Goal: Check status: Check status

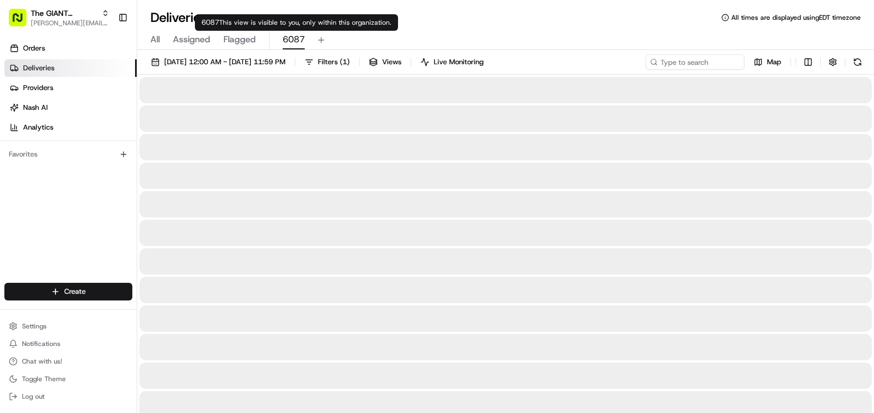
click at [296, 40] on span "6087" at bounding box center [294, 39] width 22 height 13
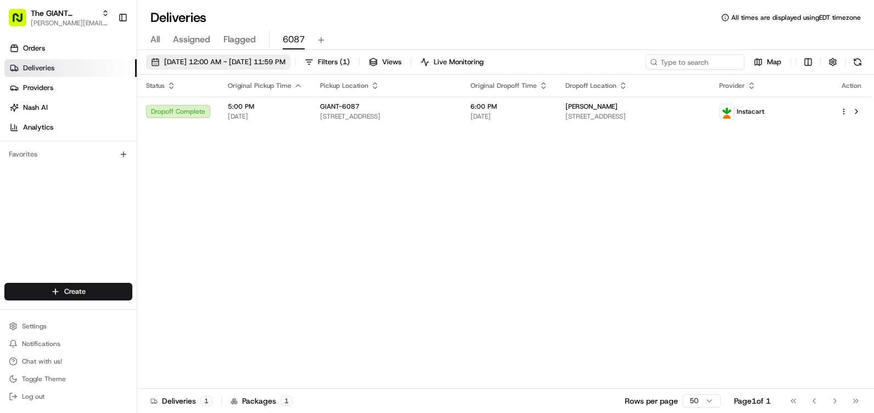
click at [201, 63] on span "[DATE] 12:00 AM - [DATE] 11:59 PM" at bounding box center [224, 62] width 121 height 10
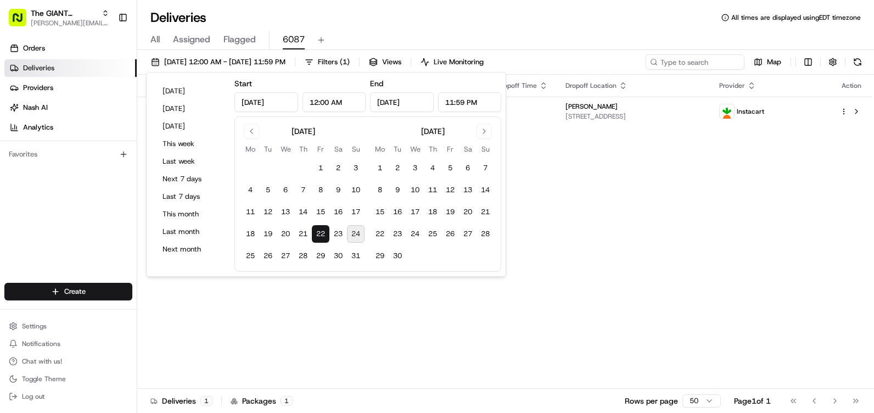
click at [355, 235] on button "24" at bounding box center [356, 234] width 18 height 18
type input "[DATE]"
click at [355, 235] on button "24" at bounding box center [356, 234] width 18 height 18
click at [598, 258] on div "Status Original Pickup Time Pickup Location Original Dropoff Time Dropoff Locat…" at bounding box center [504, 232] width 734 height 314
